Goal: Task Accomplishment & Management: Use online tool/utility

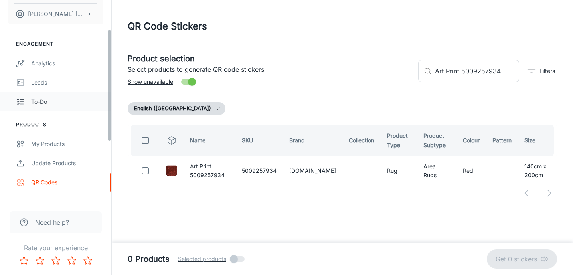
scroll to position [52, 0]
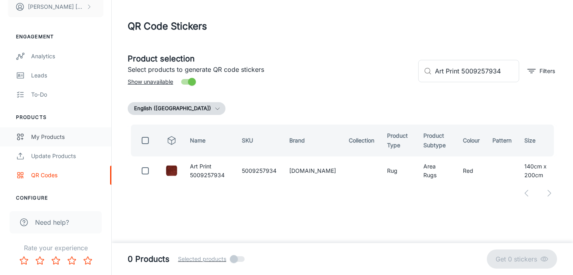
click at [46, 137] on div "My Products" at bounding box center [67, 137] width 72 height 9
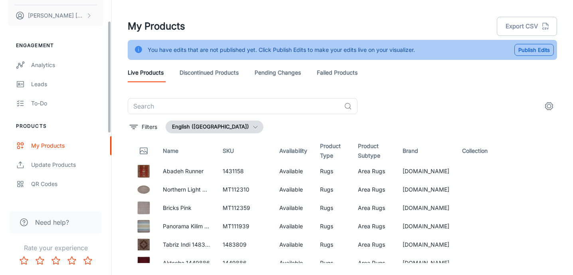
scroll to position [48, 0]
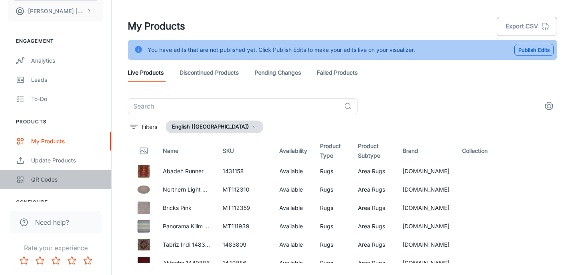
click at [48, 179] on div "QR Codes" at bounding box center [67, 179] width 72 height 9
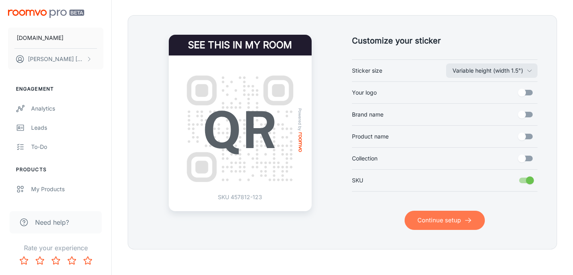
click at [467, 222] on icon "submit" at bounding box center [468, 220] width 8 height 8
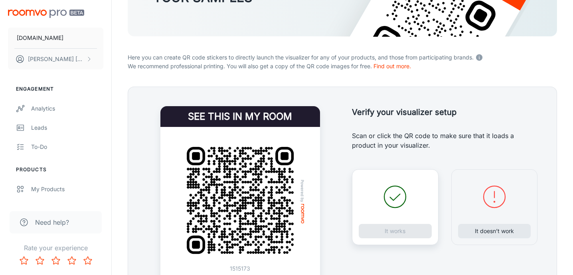
scroll to position [133, 0]
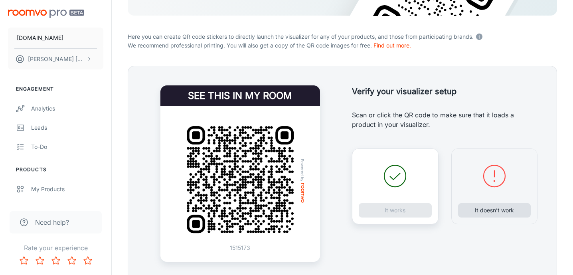
click at [477, 214] on button "It doesn’t work" at bounding box center [494, 210] width 73 height 14
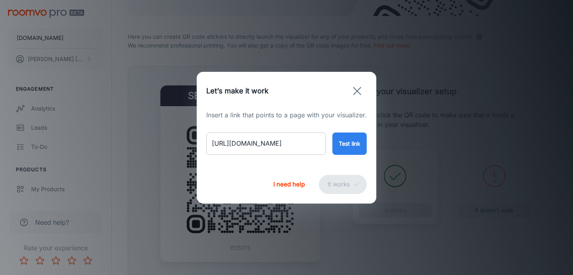
click at [295, 145] on input "[URL][DOMAIN_NAME]" at bounding box center [266, 144] width 120 height 22
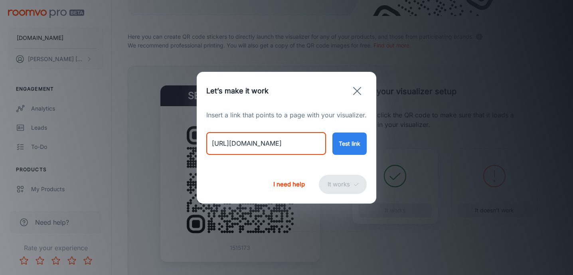
click at [295, 145] on input "[URL][DOMAIN_NAME]" at bounding box center [266, 144] width 120 height 22
paste input "shangri-la-aqua-azul?variant=46706552963378"
type input "[URL][DOMAIN_NAME]"
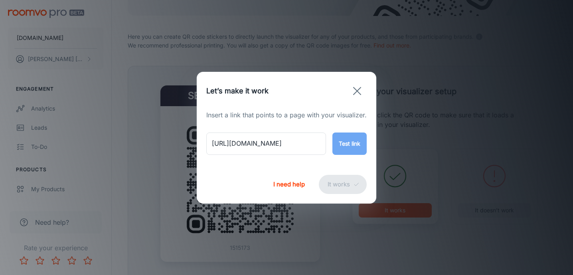
click at [344, 137] on button "Test link" at bounding box center [350, 144] width 34 height 22
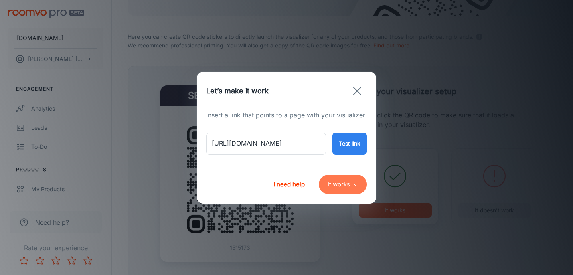
click at [340, 186] on button "It works" at bounding box center [343, 184] width 48 height 19
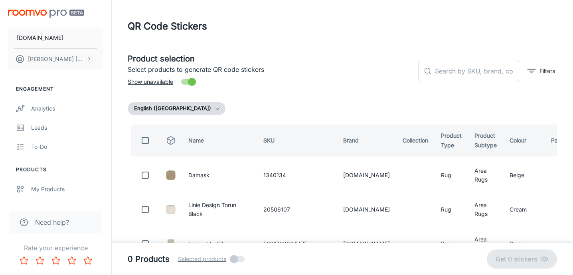
scroll to position [0, 0]
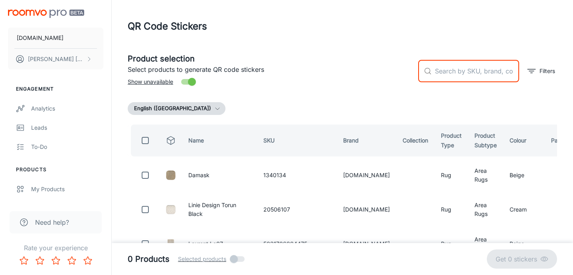
click at [444, 71] on input "text" at bounding box center [477, 71] width 84 height 22
paste input "MT123333300019"
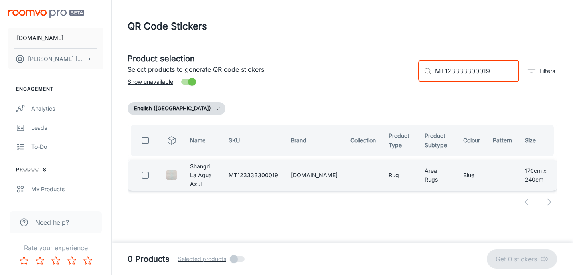
type input "MT123333300019"
click at [146, 176] on input "checkbox" at bounding box center [145, 175] width 16 height 16
checkbox input "true"
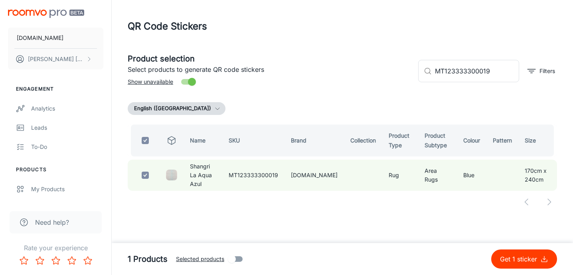
click at [511, 262] on p "Get 1 sticker" at bounding box center [520, 259] width 40 height 10
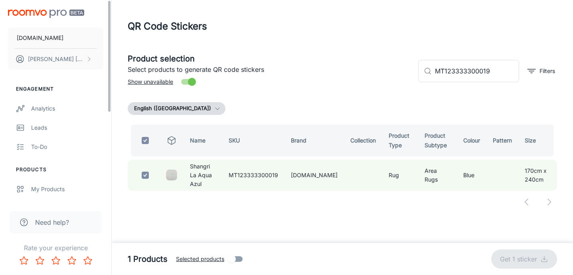
checkbox input "false"
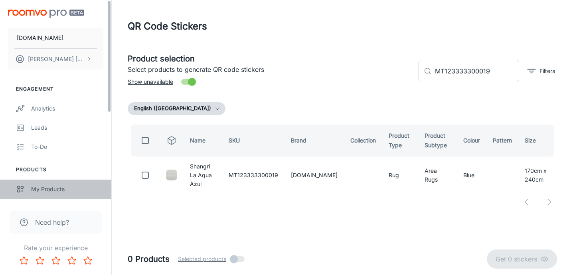
click at [49, 185] on div "My Products" at bounding box center [67, 189] width 72 height 9
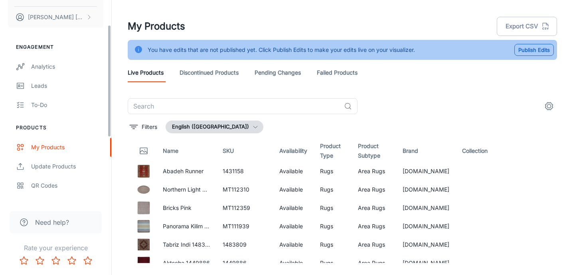
scroll to position [49, 0]
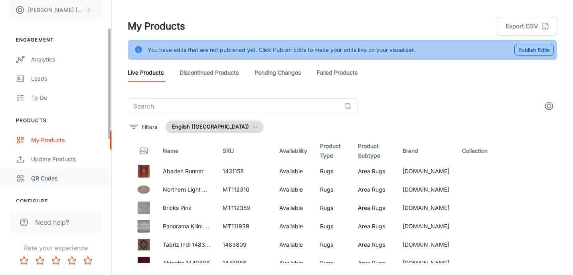
click at [44, 177] on div "QR Codes" at bounding box center [67, 178] width 72 height 9
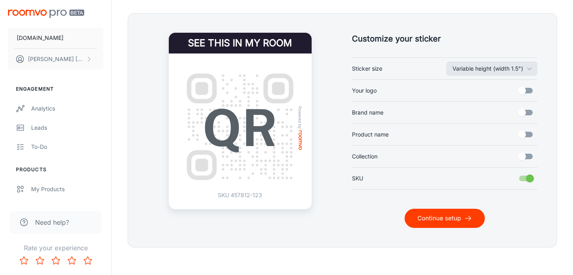
click at [433, 221] on button "Continue setup" at bounding box center [445, 218] width 80 height 19
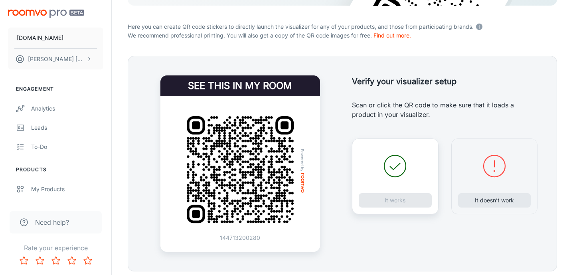
scroll to position [145, 0]
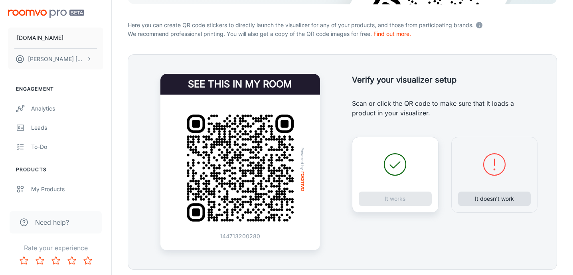
click at [491, 195] on button "It doesn’t work" at bounding box center [494, 199] width 73 height 14
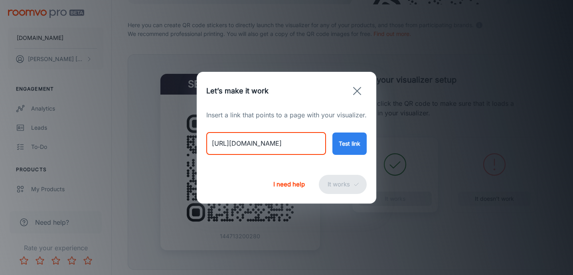
click at [284, 145] on input "[URL][DOMAIN_NAME]" at bounding box center [266, 144] width 120 height 22
paste input "harlequin-sumi-reflect-fern-pistachio-143717"
type input "[URL][DOMAIN_NAME]"
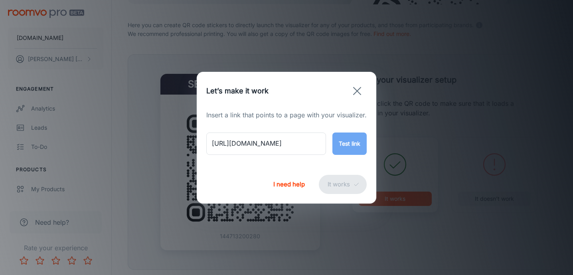
click at [355, 144] on button "Test link" at bounding box center [350, 144] width 34 height 22
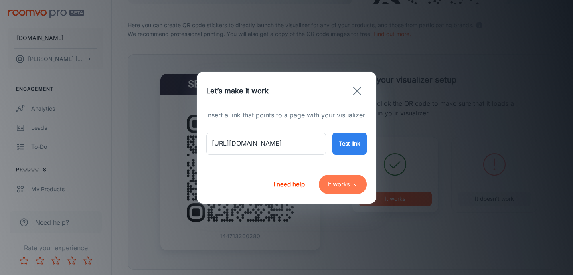
click at [344, 184] on button "It works" at bounding box center [343, 184] width 48 height 19
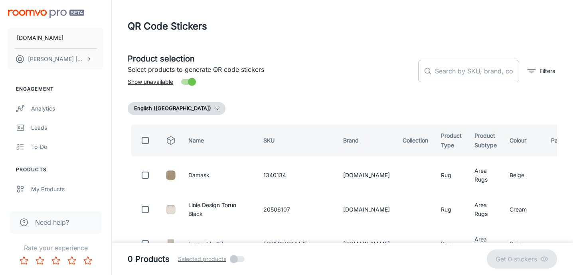
scroll to position [0, 0]
click at [455, 70] on input "text" at bounding box center [477, 71] width 84 height 22
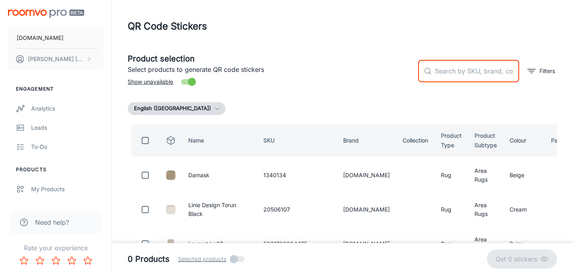
paste input "143717140200"
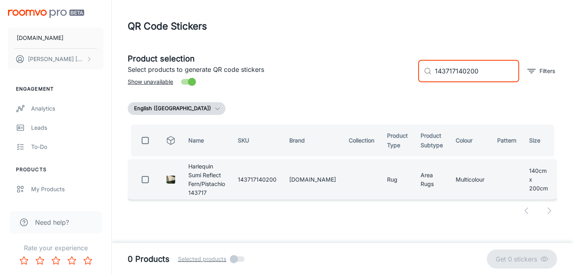
type input "143717140200"
click at [143, 176] on input "checkbox" at bounding box center [145, 180] width 16 height 16
checkbox input "true"
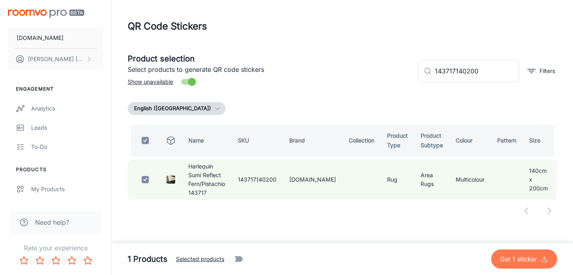
click at [516, 262] on p "Get 1 sticker" at bounding box center [520, 259] width 40 height 10
checkbox input "false"
